Goal: Information Seeking & Learning: Learn about a topic

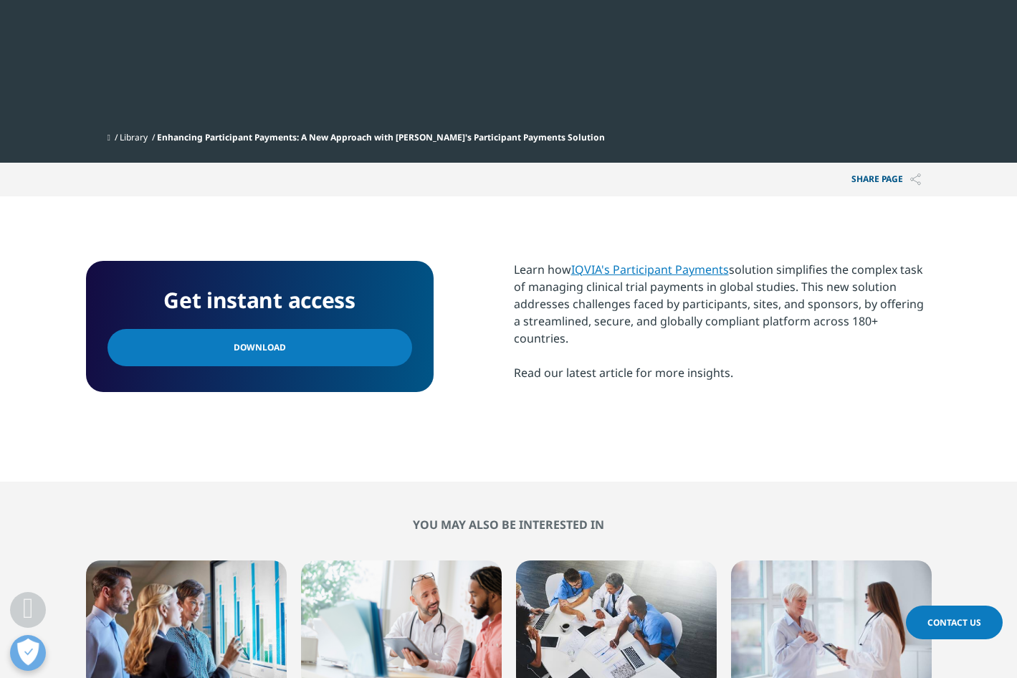
scroll to position [645, 0]
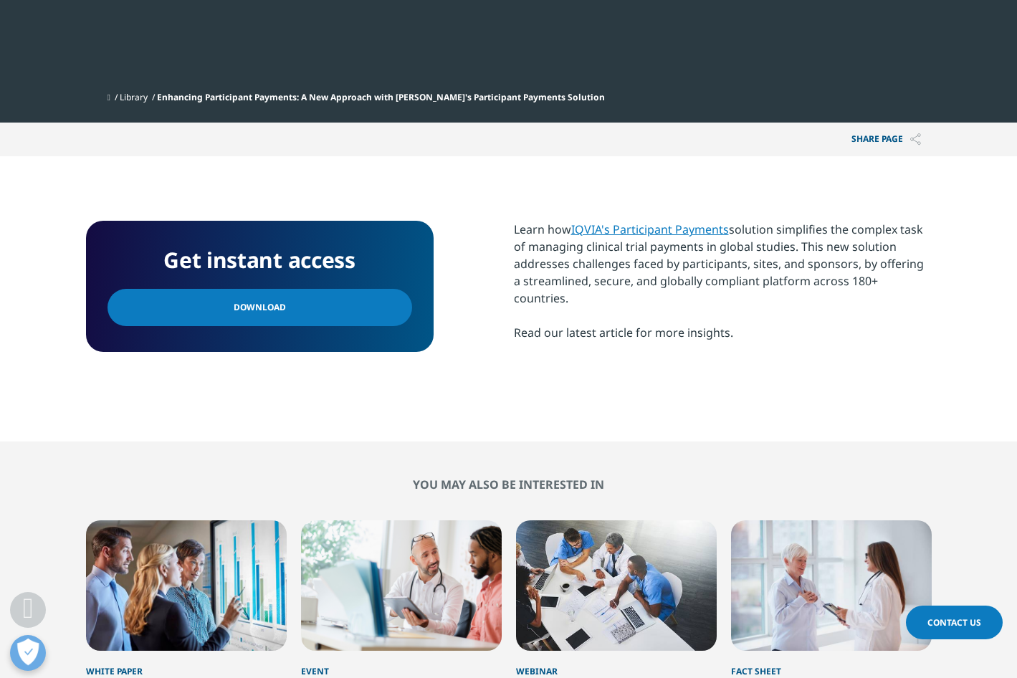
click at [658, 222] on link "IQVIA's Participant Payments" at bounding box center [650, 230] width 158 height 16
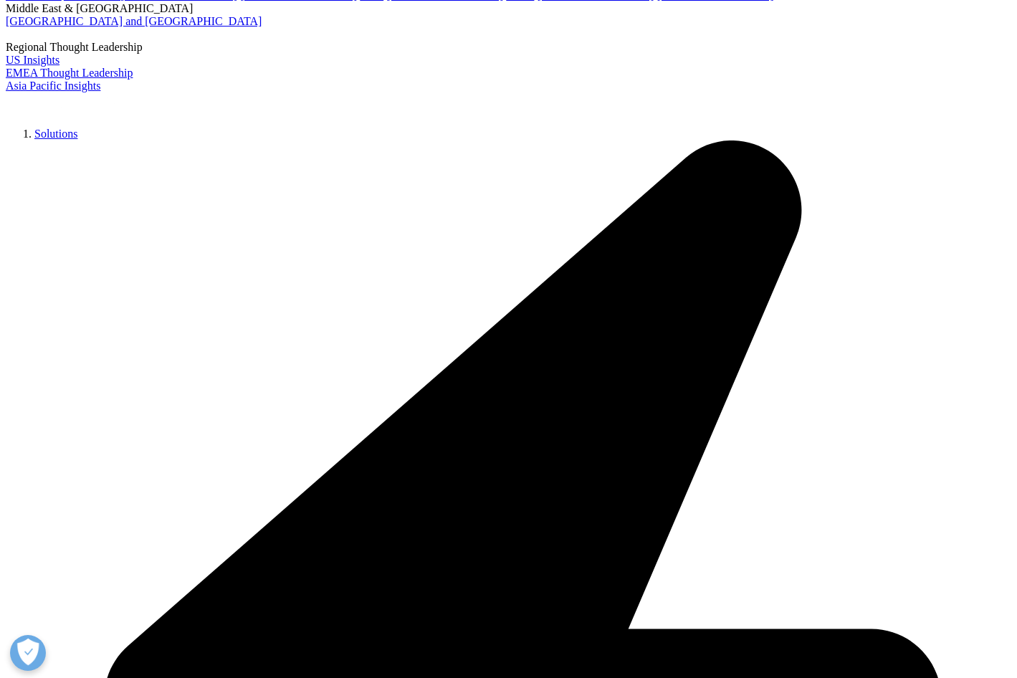
scroll to position [2927, 0]
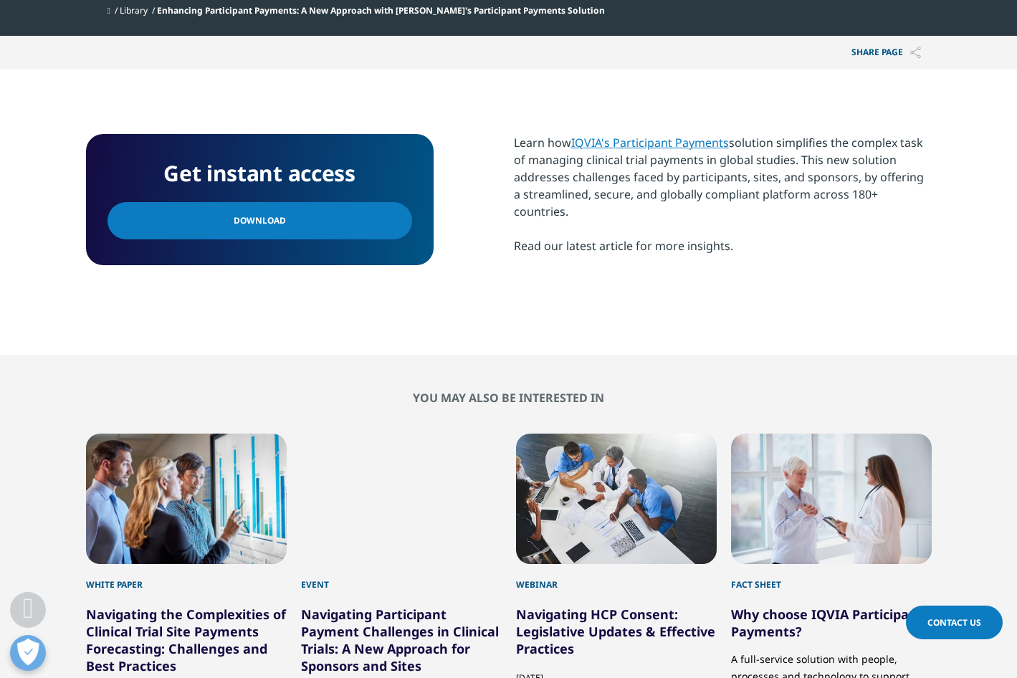
scroll to position [574, 0]
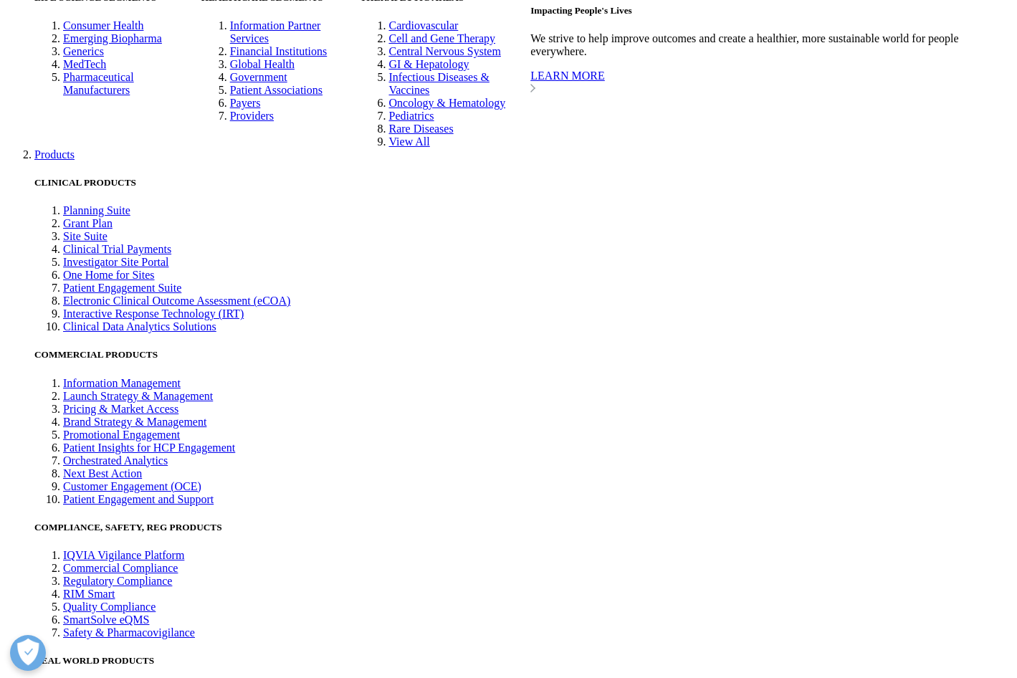
scroll to position [3033, 0]
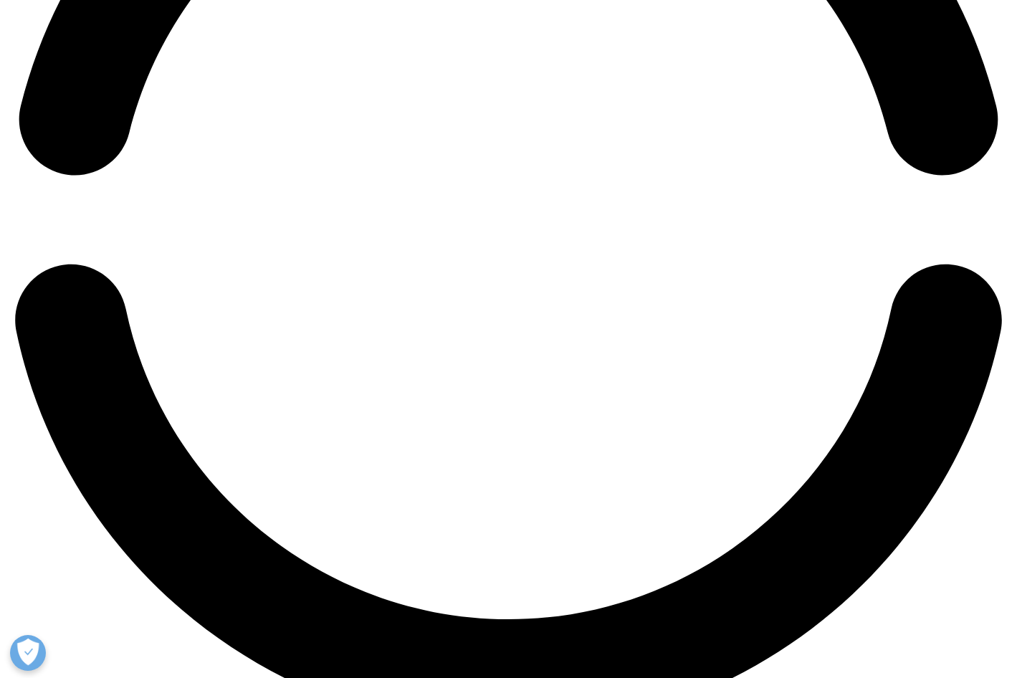
scroll to position [2314, 0]
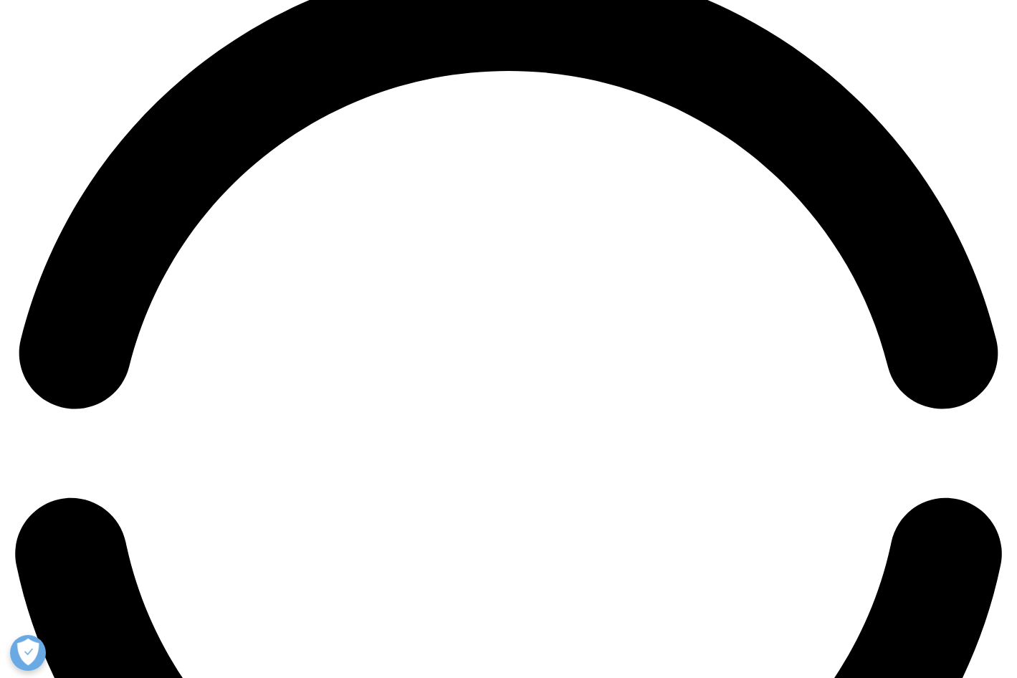
scroll to position [2510, 0]
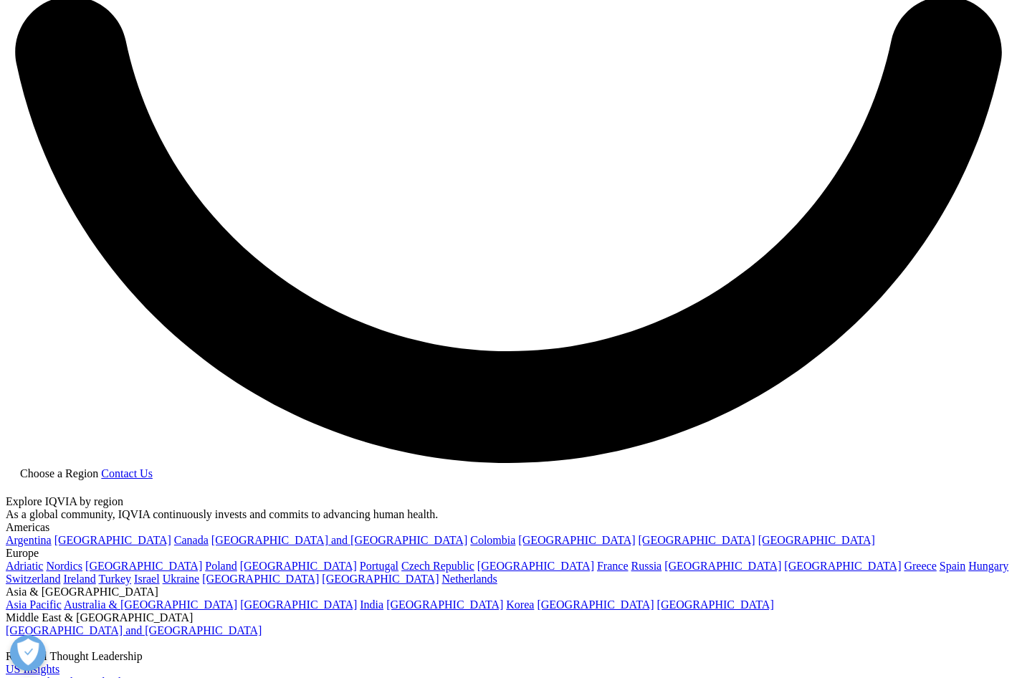
scroll to position [2079, 0]
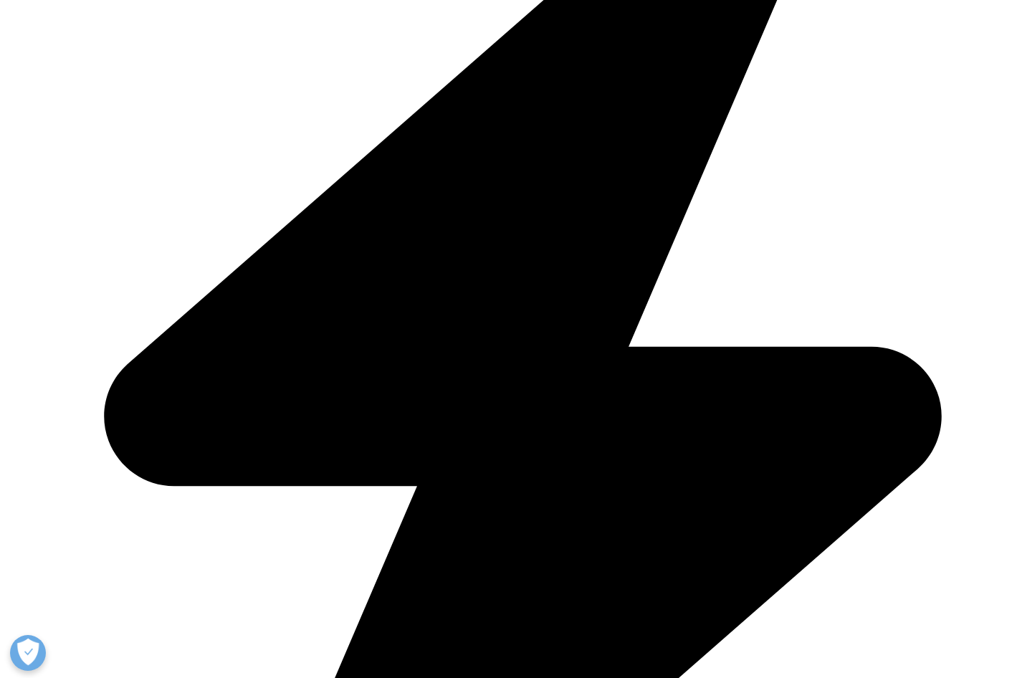
drag, startPoint x: 255, startPoint y: 500, endPoint x: 277, endPoint y: 500, distance: 22.9
drag, startPoint x: 277, startPoint y: 500, endPoint x: 298, endPoint y: 503, distance: 20.3
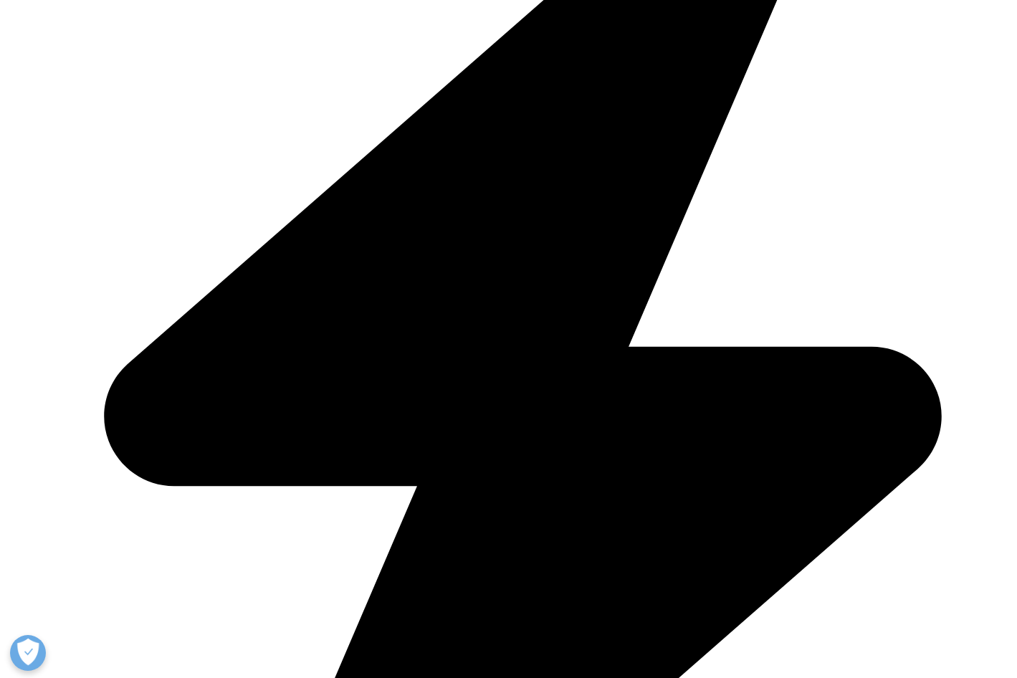
drag, startPoint x: 308, startPoint y: 505, endPoint x: 338, endPoint y: 510, distance: 30.5
drag, startPoint x: 335, startPoint y: 495, endPoint x: 364, endPoint y: 495, distance: 28.7
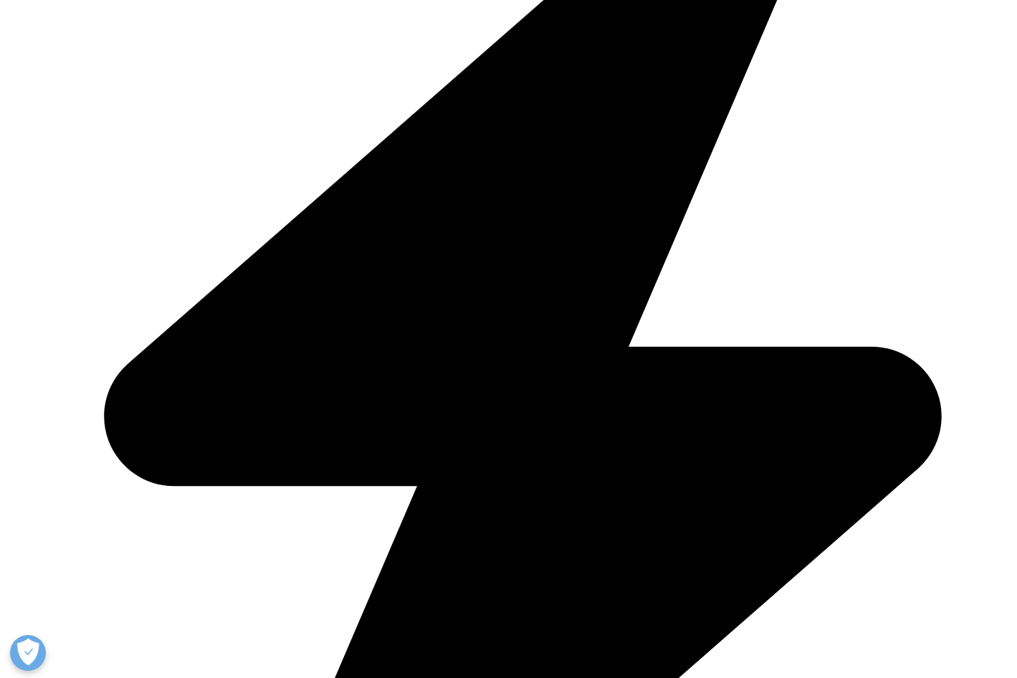
drag, startPoint x: 367, startPoint y: 495, endPoint x: 397, endPoint y: 498, distance: 29.5
drag, startPoint x: 397, startPoint y: 498, endPoint x: 381, endPoint y: 503, distance: 15.7
drag, startPoint x: 381, startPoint y: 498, endPoint x: 325, endPoint y: 501, distance: 56.8
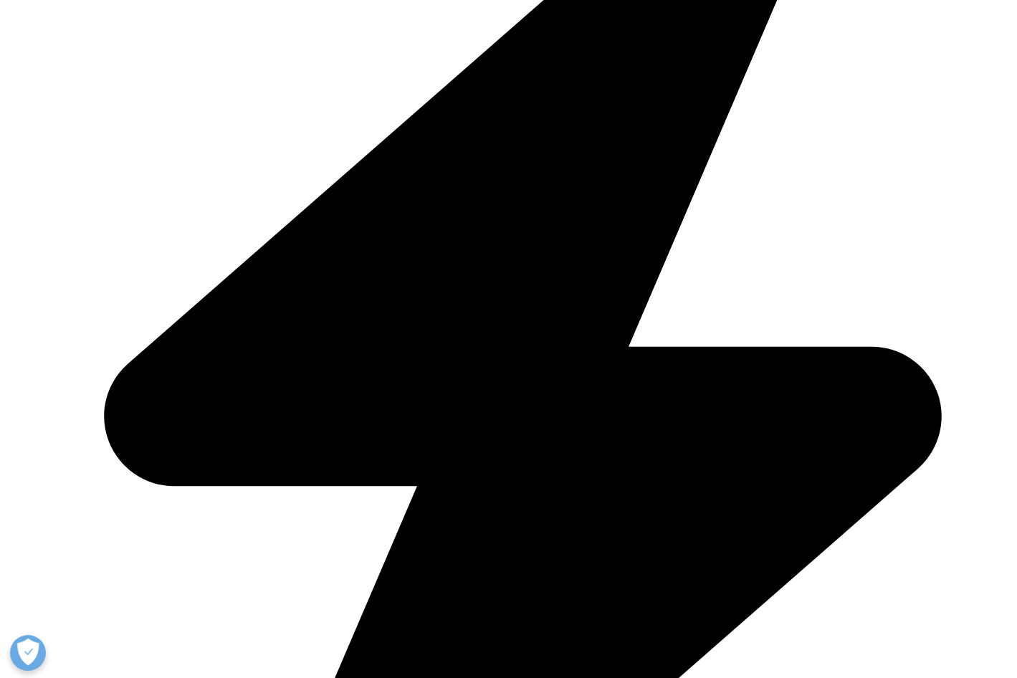
drag, startPoint x: 751, startPoint y: 498, endPoint x: 759, endPoint y: 501, distance: 9.1
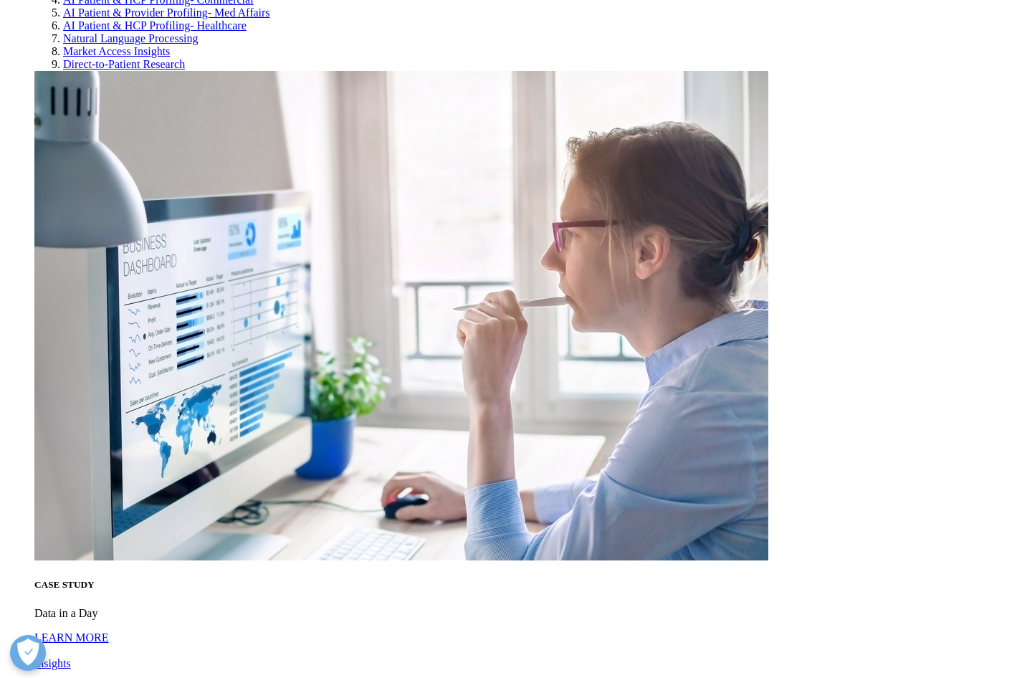
scroll to position [4517, 0]
